Goal: Find contact information: Find contact information

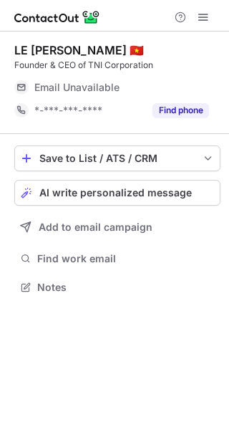
scroll to position [277, 229]
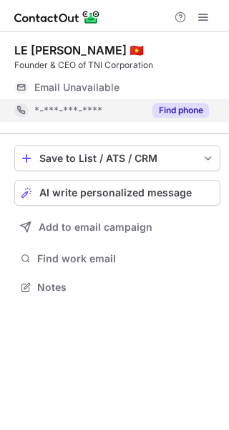
click at [187, 114] on button "Find phone" at bounding box center [181, 110] width 57 height 14
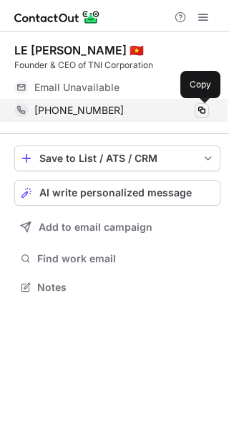
click at [203, 110] on span at bounding box center [201, 110] width 11 height 11
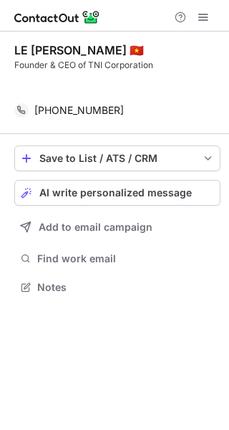
scroll to position [254, 229]
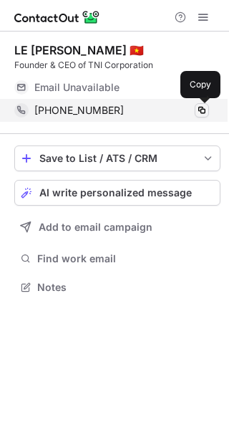
click at [198, 114] on span at bounding box center [201, 110] width 11 height 11
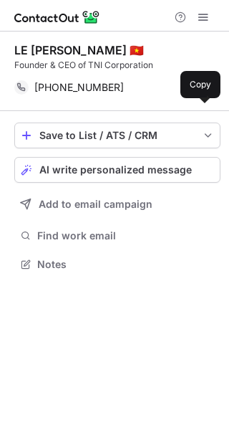
scroll to position [254, 229]
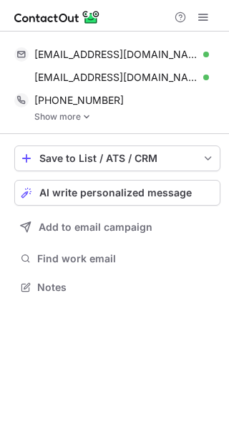
scroll to position [276, 229]
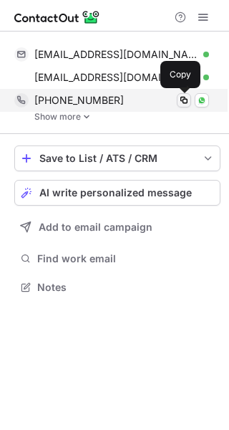
click at [186, 105] on span at bounding box center [183, 100] width 11 height 11
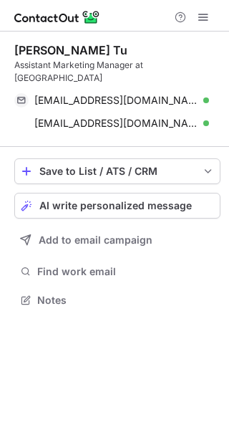
scroll to position [277, 229]
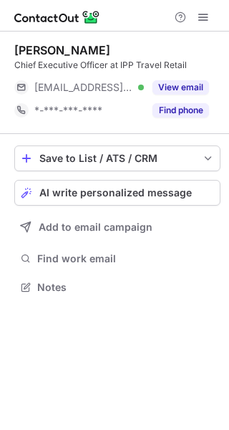
scroll to position [277, 229]
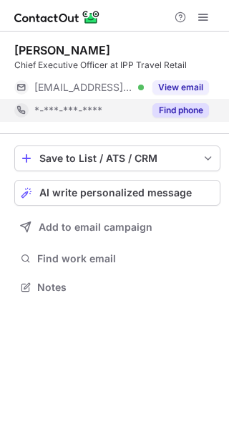
click at [175, 116] on button "Find phone" at bounding box center [181, 110] width 57 height 14
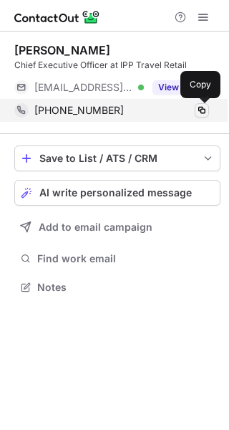
click at [201, 112] on span at bounding box center [201, 110] width 11 height 11
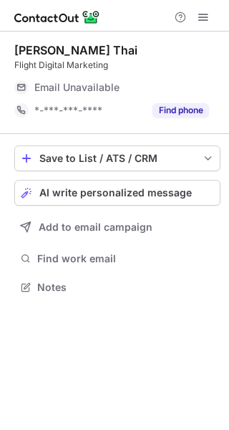
scroll to position [277, 229]
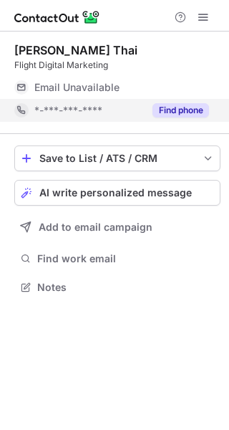
click at [166, 112] on button "Find phone" at bounding box center [181, 110] width 57 height 14
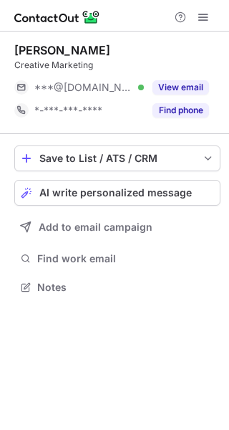
scroll to position [277, 229]
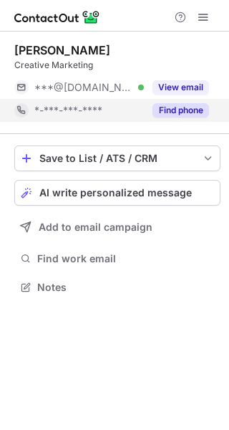
click at [175, 117] on button "Find phone" at bounding box center [181, 110] width 57 height 14
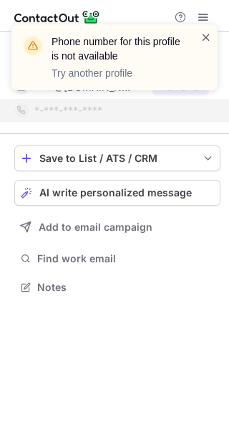
click at [206, 35] on span at bounding box center [206, 37] width 11 height 14
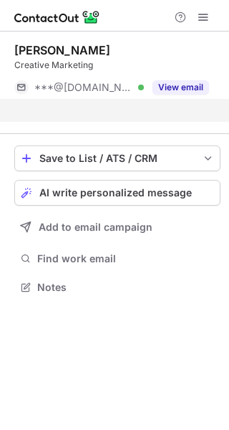
scroll to position [254, 229]
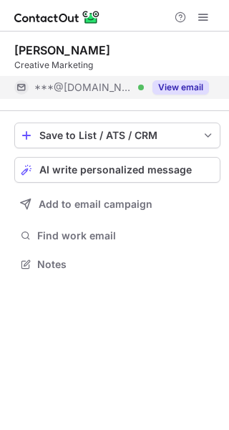
click at [165, 85] on button "View email" at bounding box center [181, 87] width 57 height 14
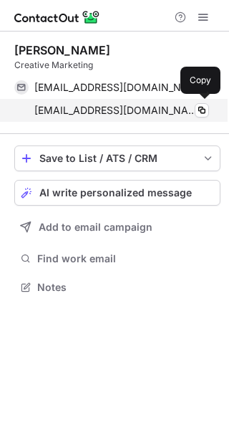
click at [192, 115] on div "[EMAIL_ADDRESS][DOMAIN_NAME] Verified" at bounding box center [121, 110] width 175 height 13
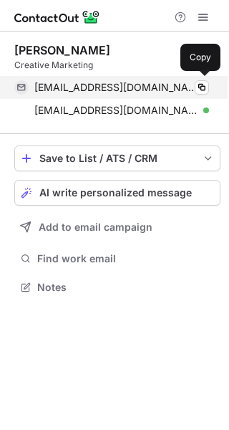
click at [170, 91] on div "[EMAIL_ADDRESS][DOMAIN_NAME] Verified" at bounding box center [121, 87] width 175 height 13
